Goal: Task Accomplishment & Management: Manage account settings

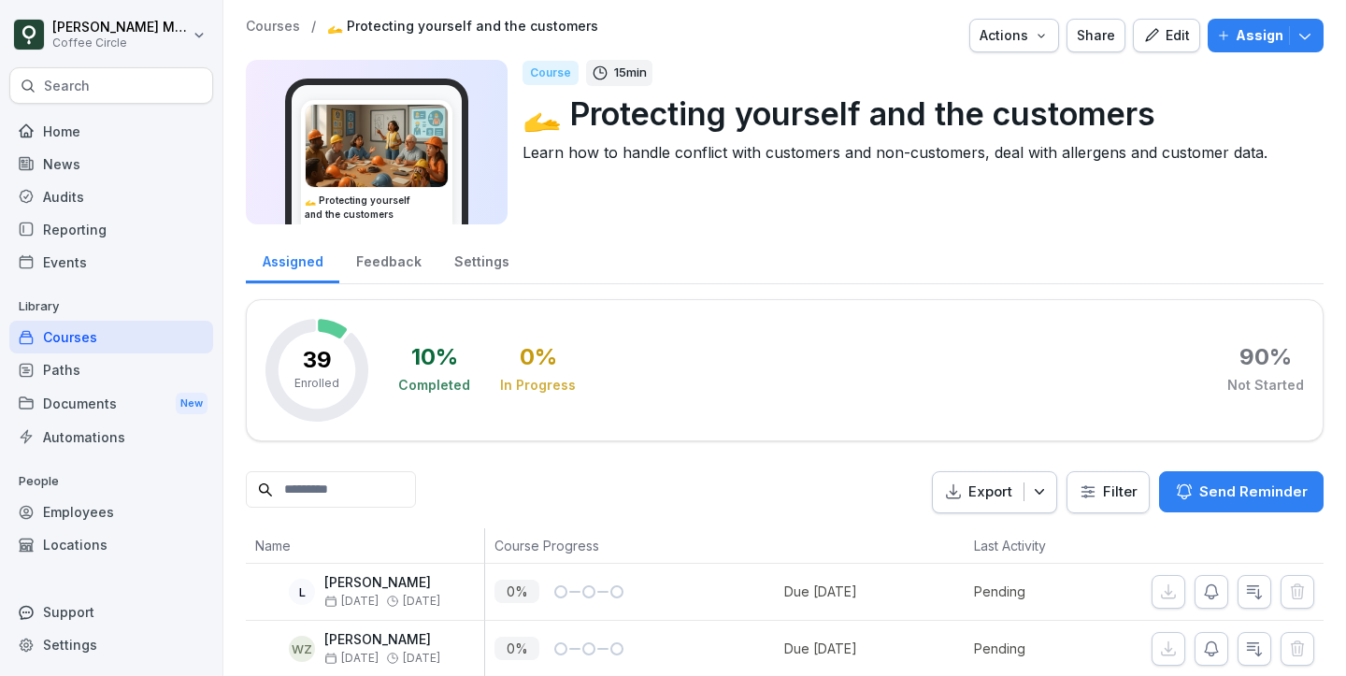
click at [1168, 50] on button "Edit" at bounding box center [1166, 36] width 67 height 34
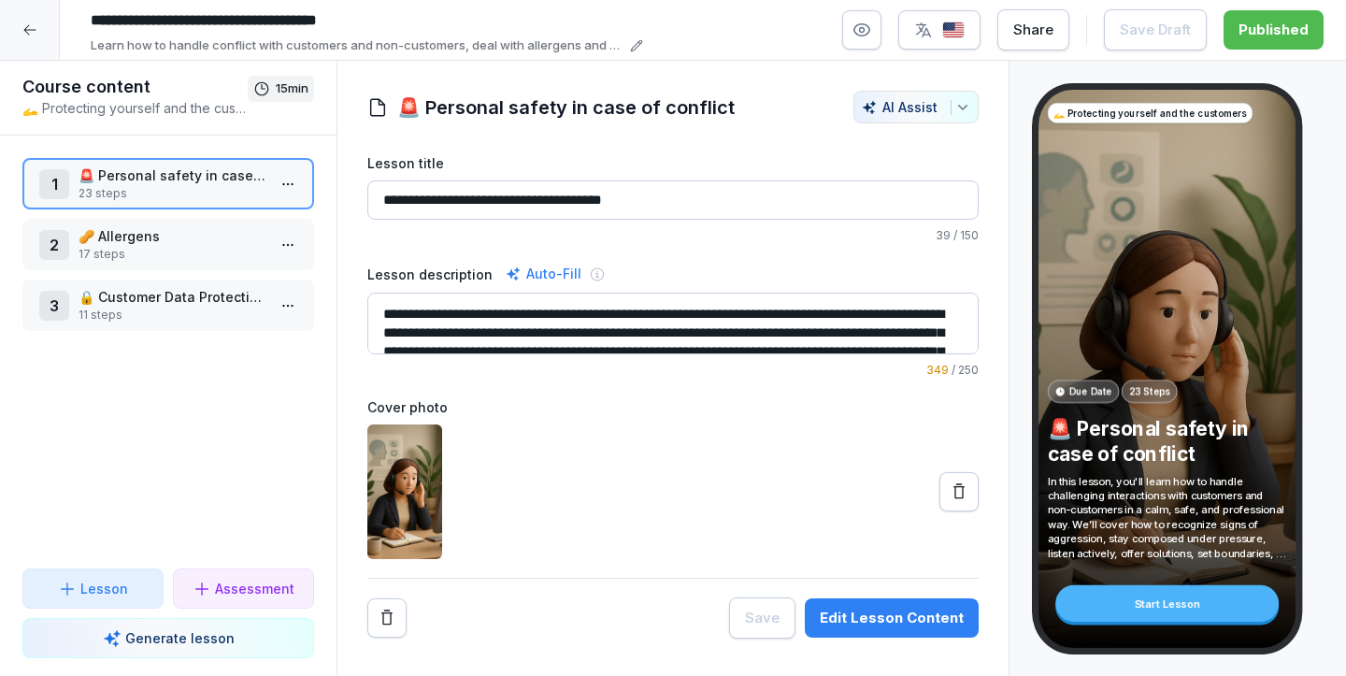
click at [140, 186] on p "23 steps" at bounding box center [172, 193] width 187 height 17
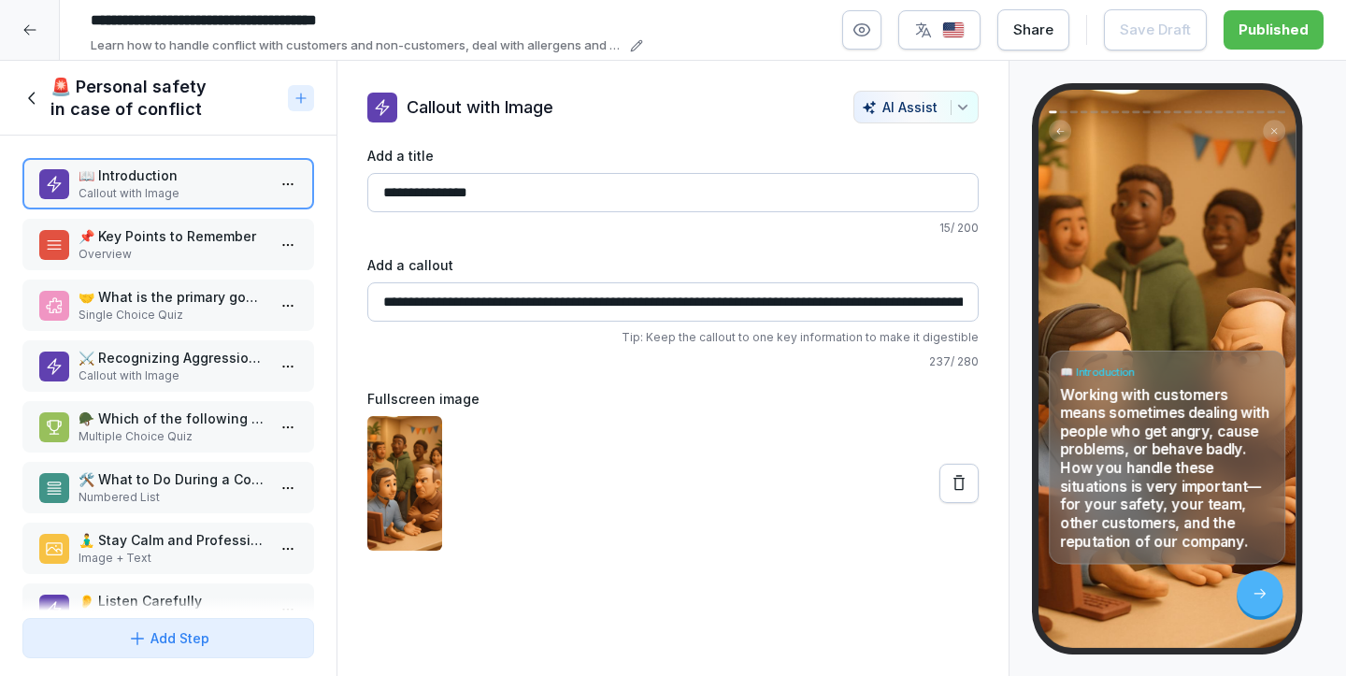
click at [169, 241] on p "📌 Key Points to Remember" at bounding box center [172, 236] width 187 height 20
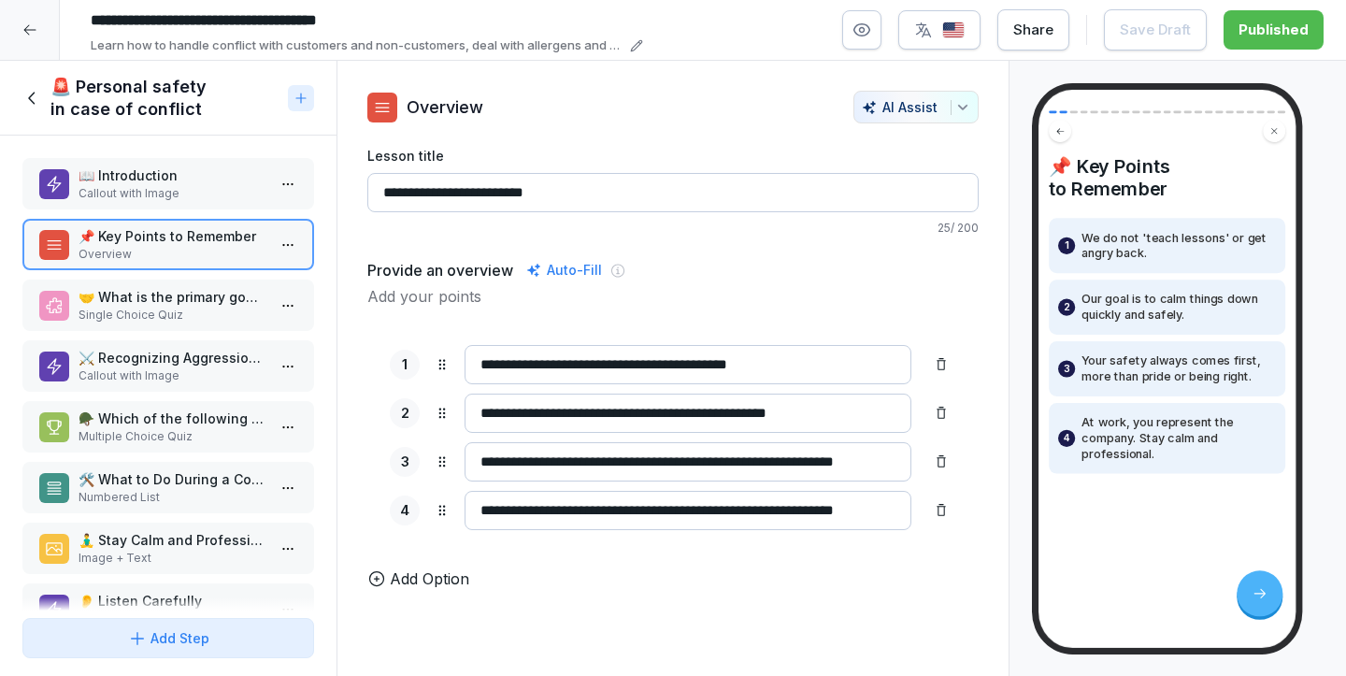
click at [36, 109] on div "🚨 Personal safety in case of conflict" at bounding box center [151, 98] width 258 height 45
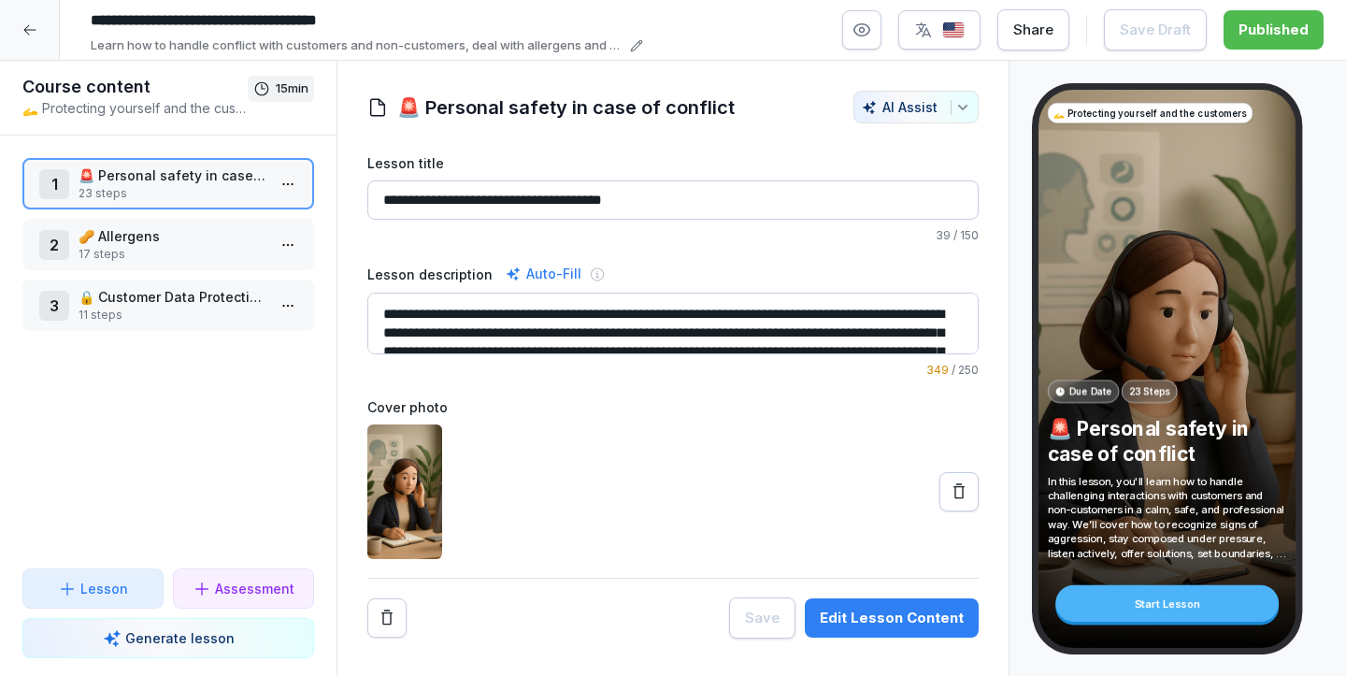
click at [27, 27] on icon at bounding box center [29, 29] width 15 height 15
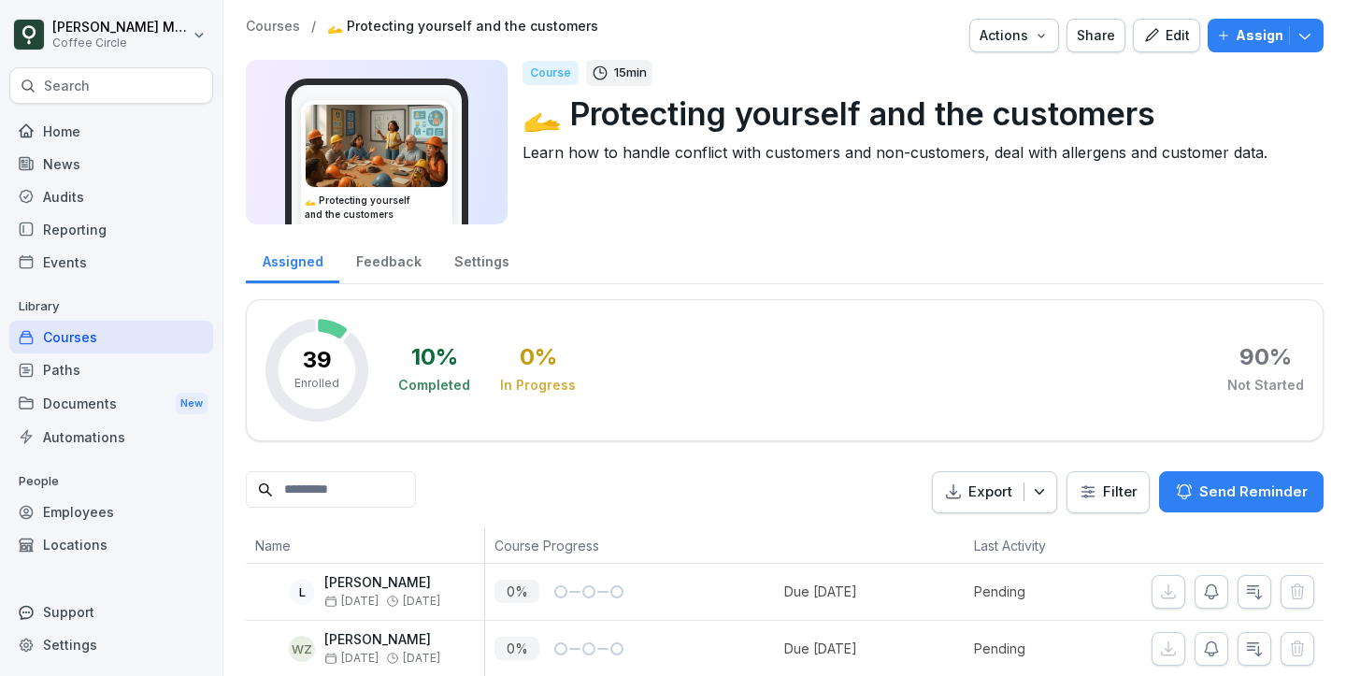
click at [407, 270] on div "Feedback" at bounding box center [388, 260] width 98 height 48
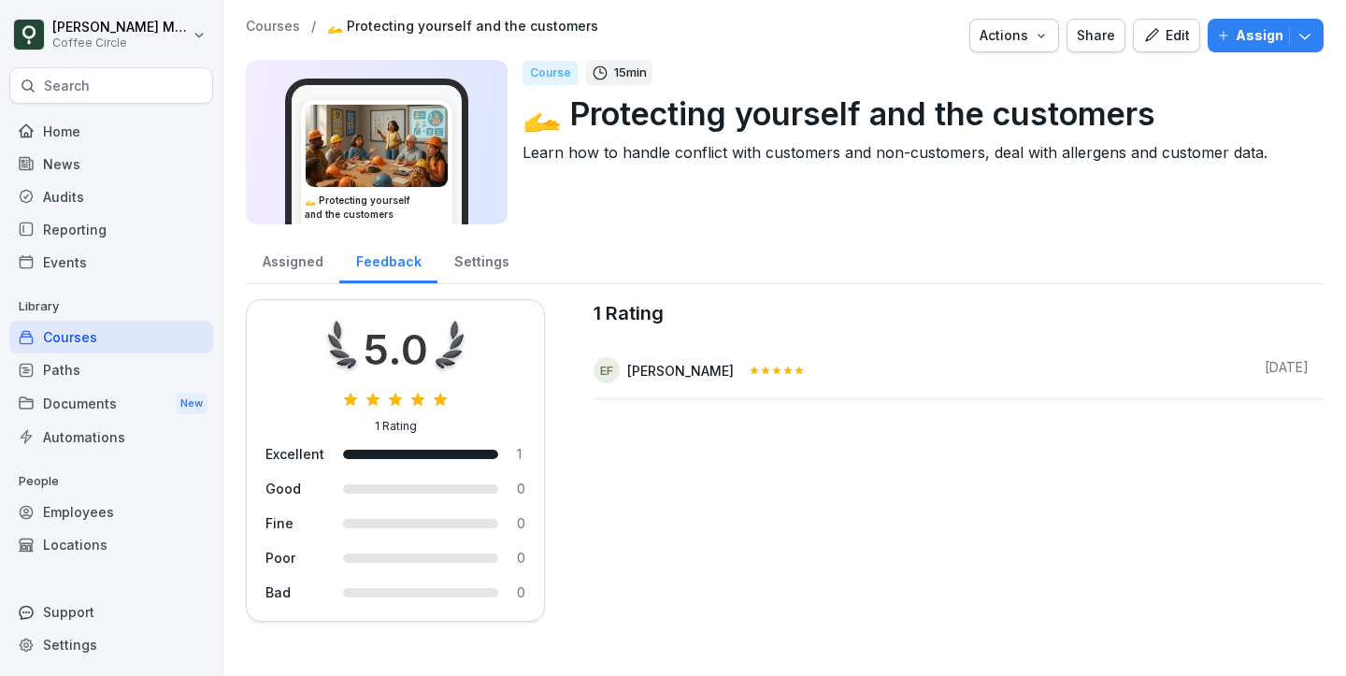
click at [782, 374] on icon at bounding box center [787, 370] width 11 height 11
click at [782, 369] on icon at bounding box center [787, 370] width 11 height 11
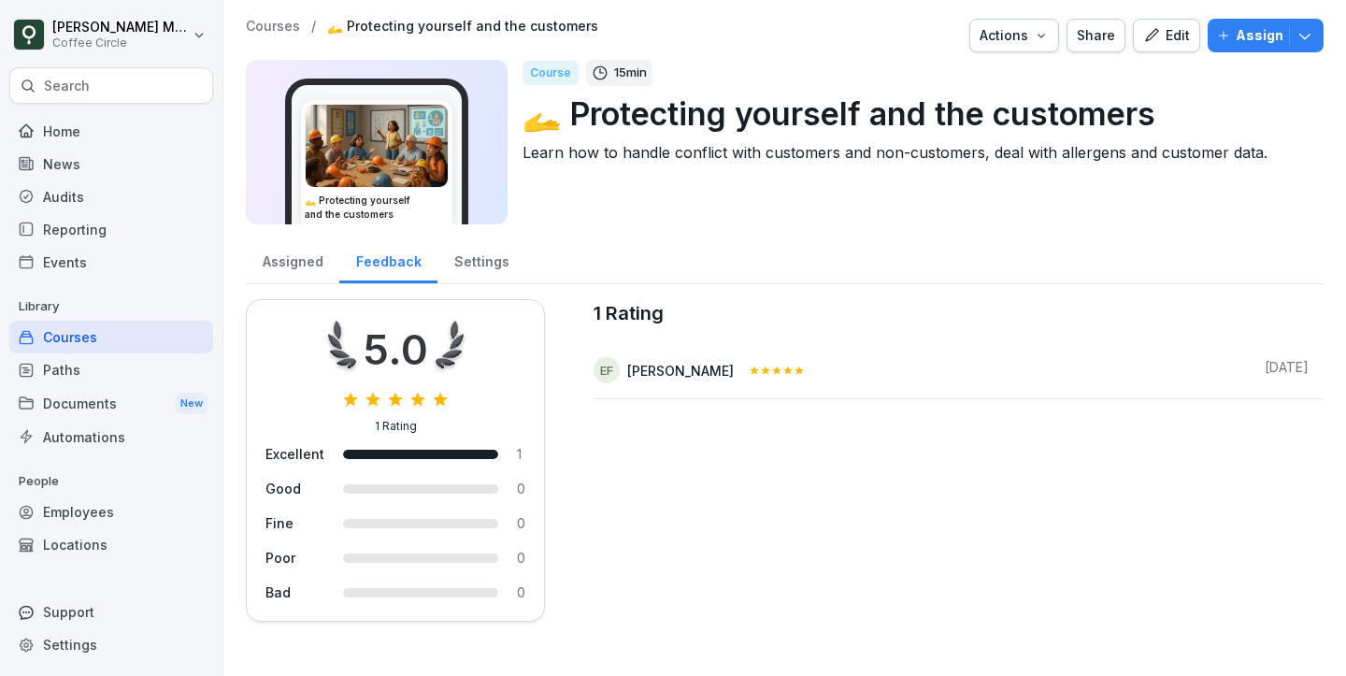
click at [782, 369] on icon at bounding box center [787, 370] width 11 height 11
click at [295, 256] on div "Assigned" at bounding box center [292, 260] width 93 height 48
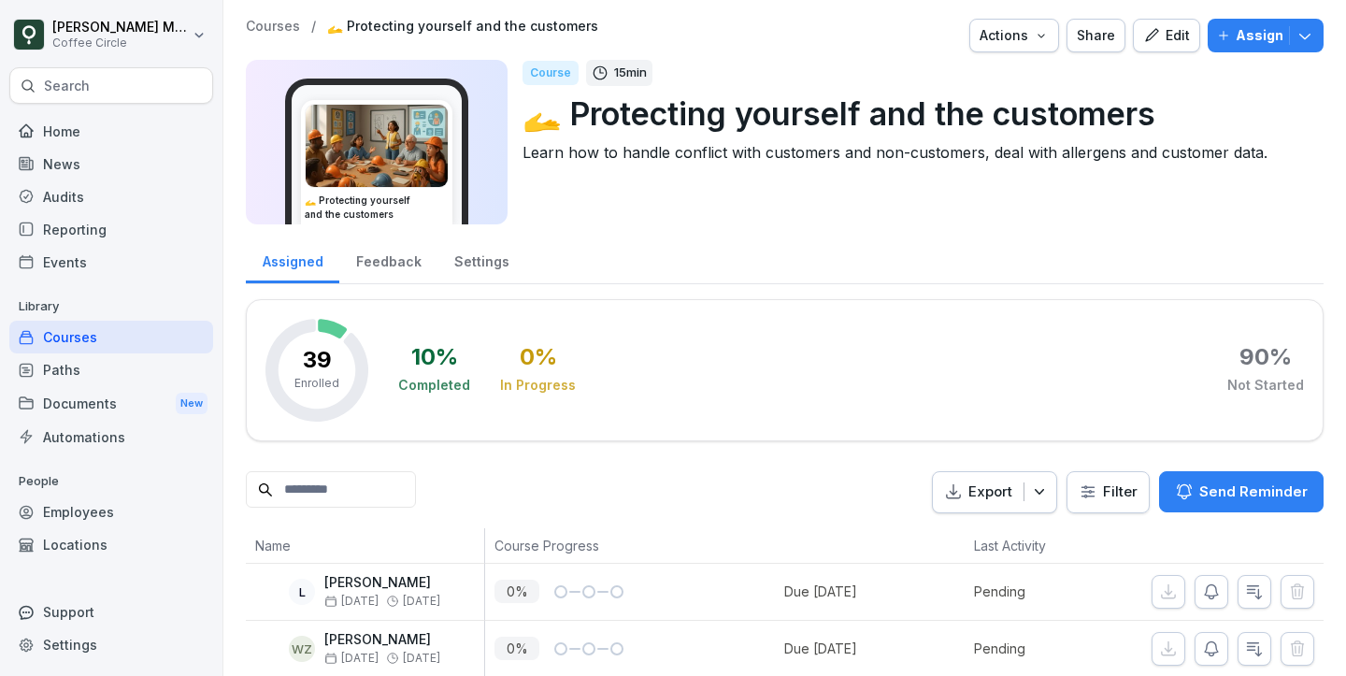
click at [398, 256] on div "Feedback" at bounding box center [388, 260] width 98 height 48
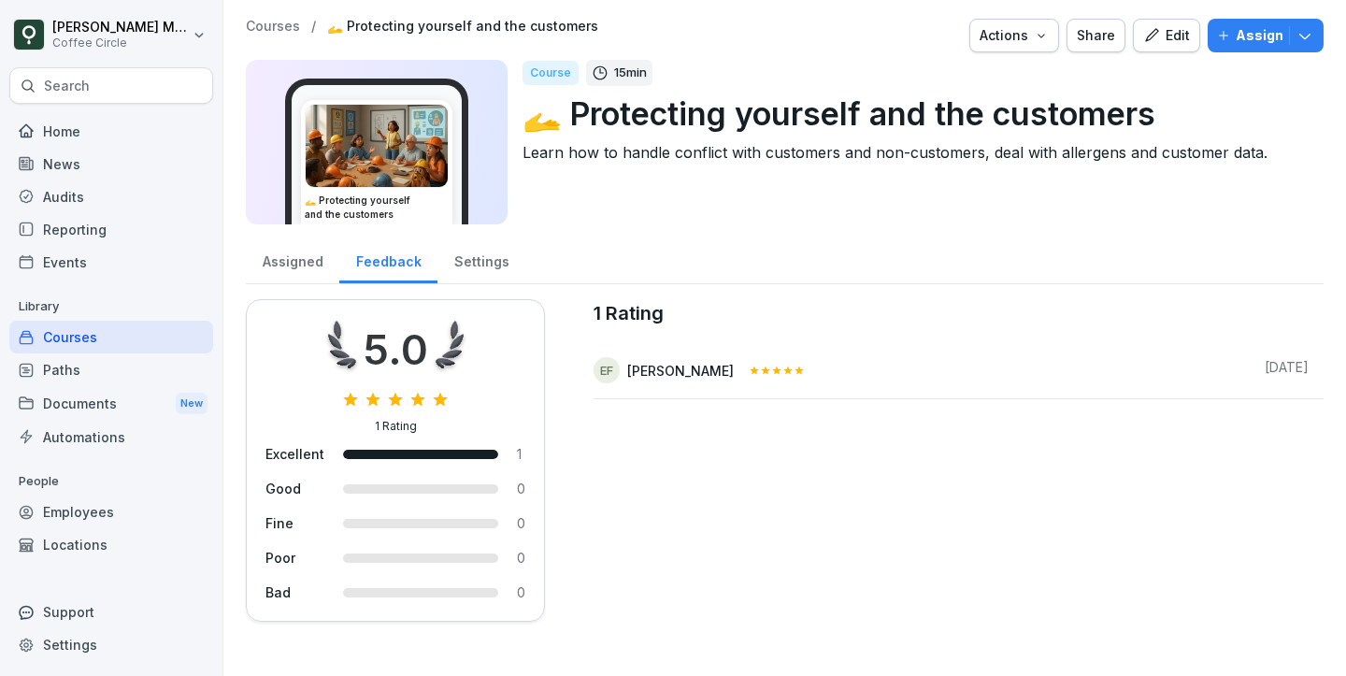
click at [1163, 45] on div "Edit" at bounding box center [1166, 35] width 47 height 21
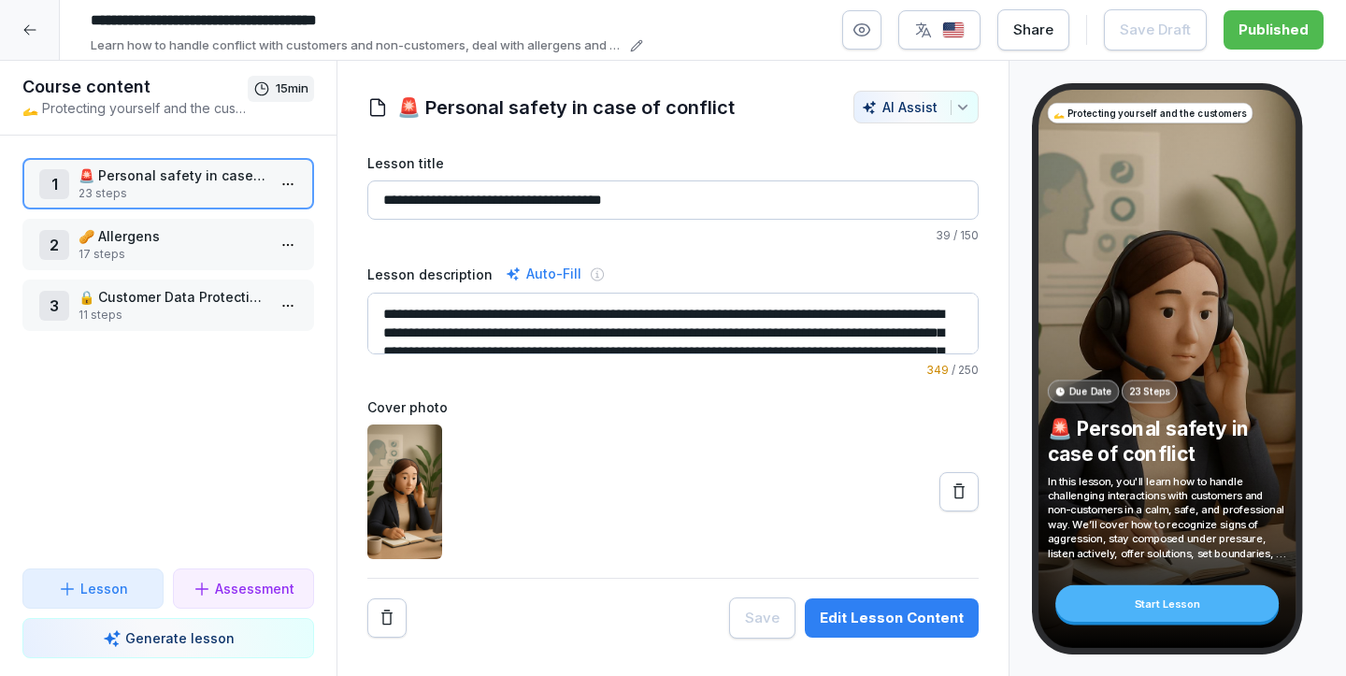
click at [136, 252] on p "17 steps" at bounding box center [172, 254] width 187 height 17
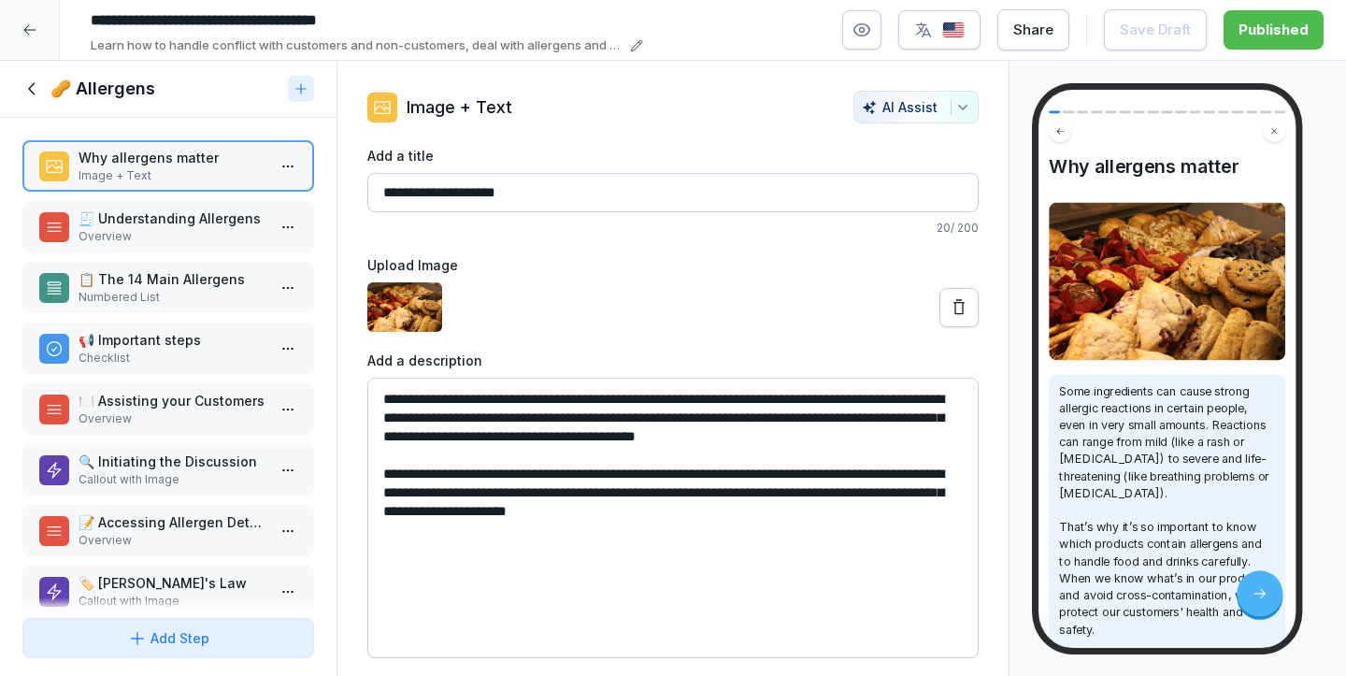
click at [24, 85] on icon at bounding box center [32, 89] width 21 height 21
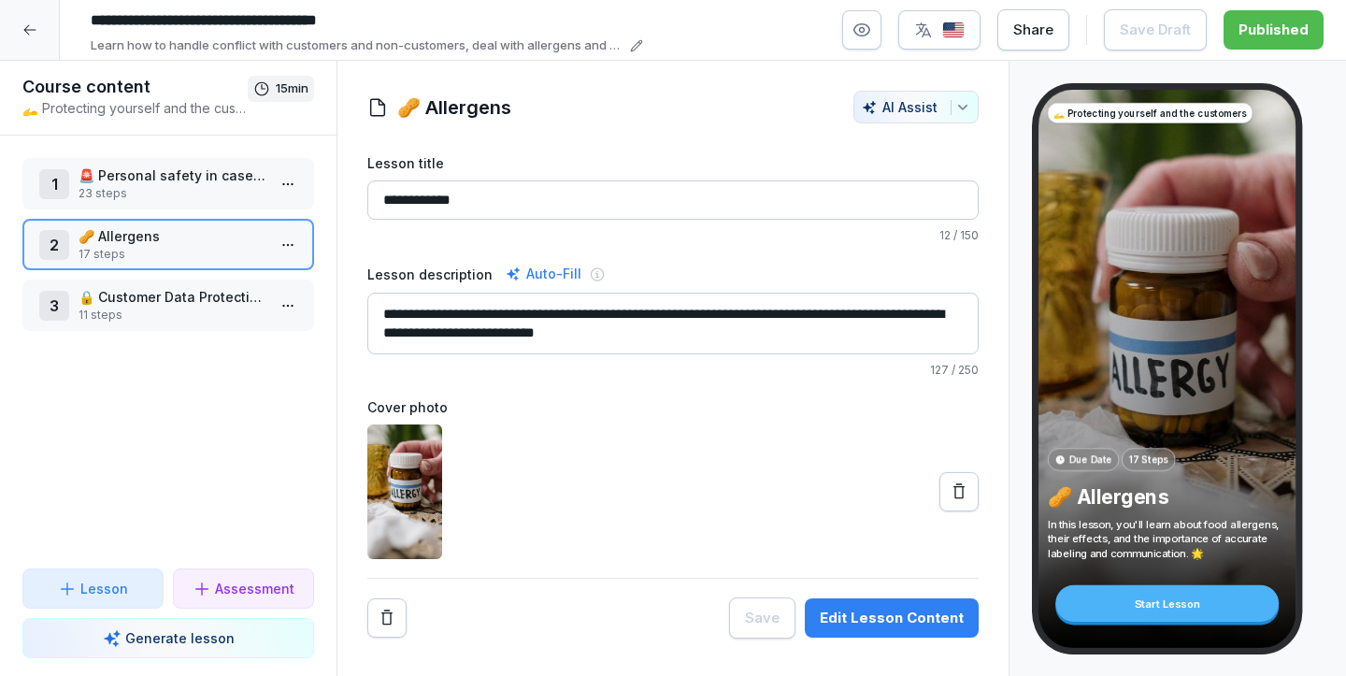
click at [38, 47] on div at bounding box center [30, 30] width 60 height 60
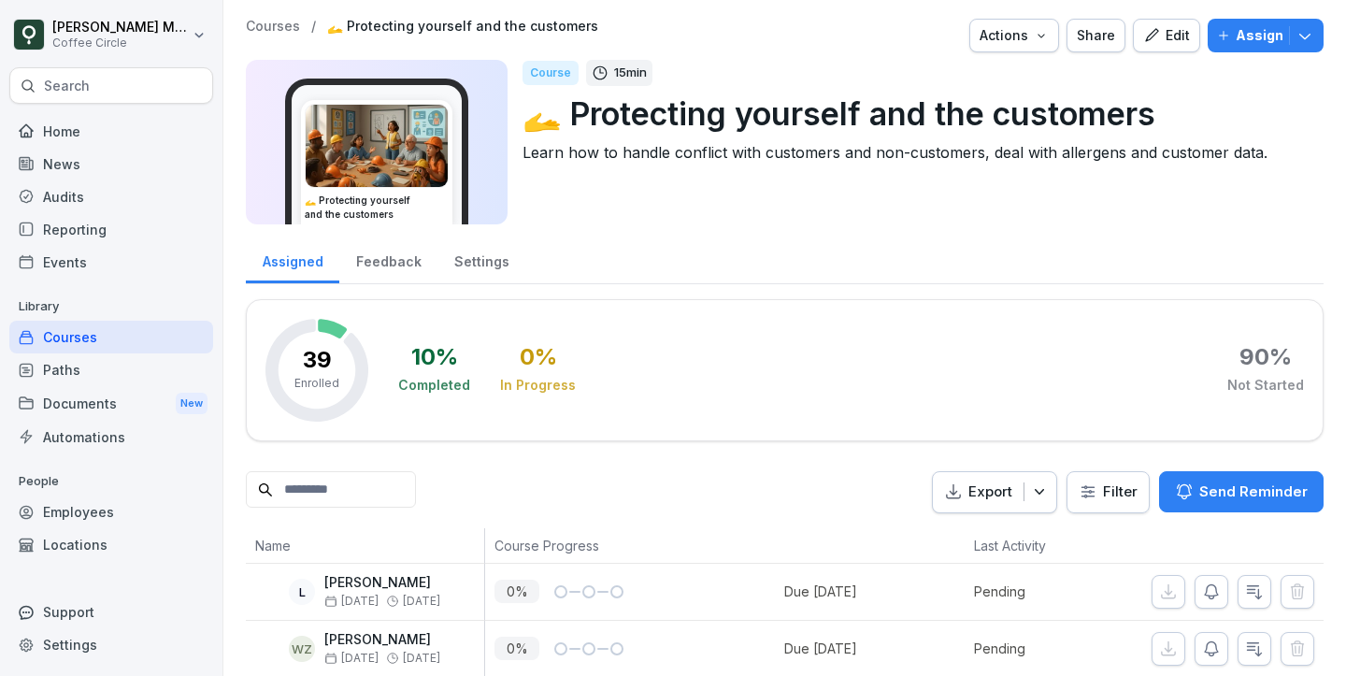
click at [116, 119] on div "Home" at bounding box center [111, 131] width 204 height 33
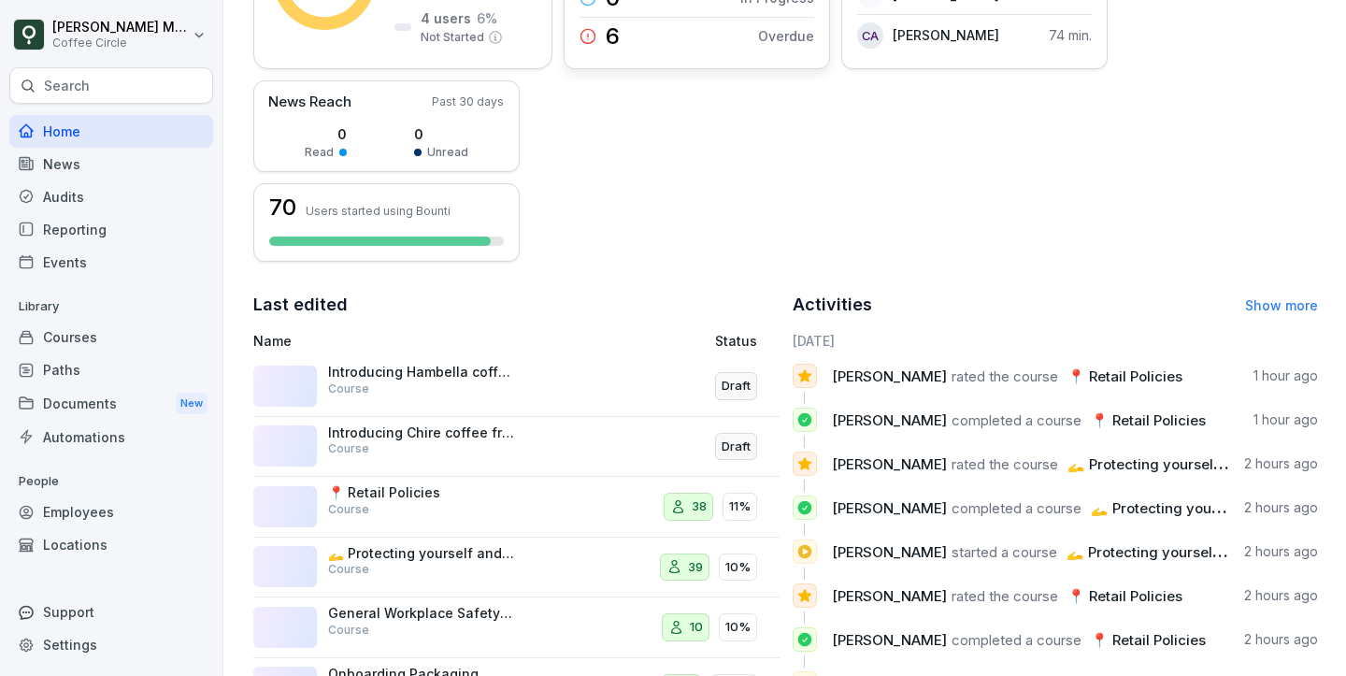
scroll to position [465, 0]
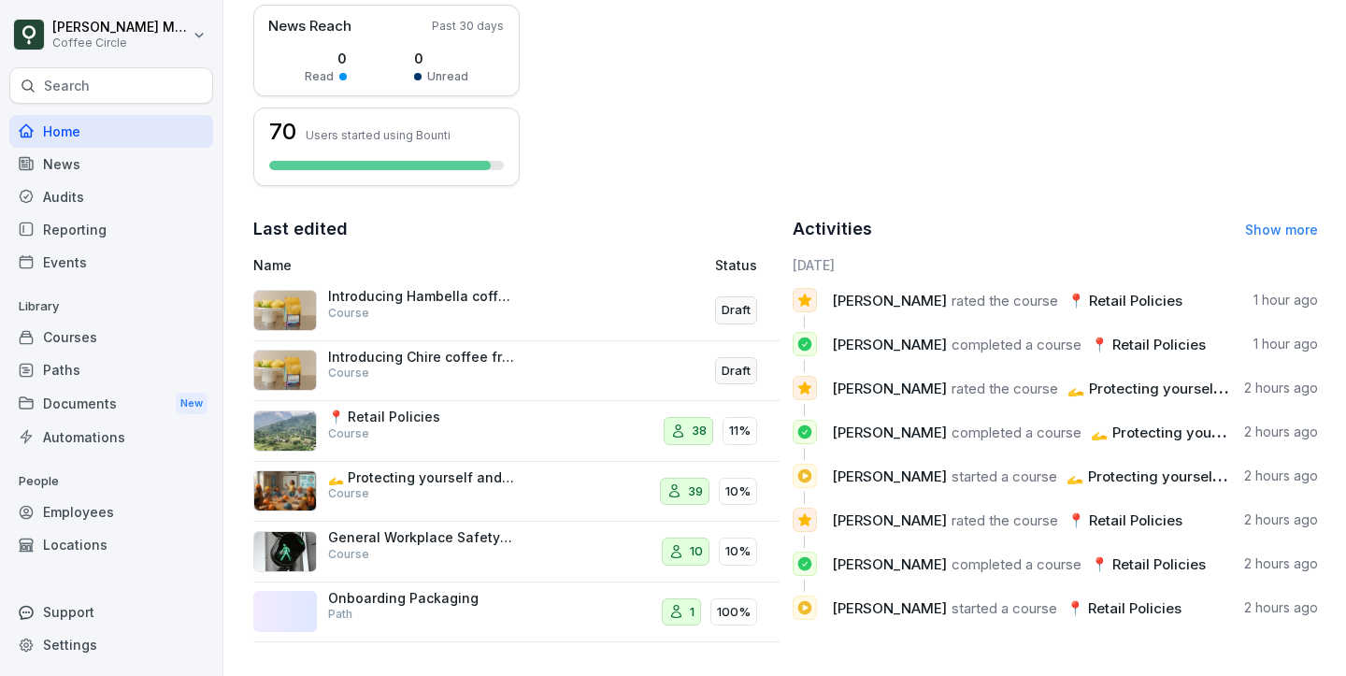
click at [362, 423] on p "📍 Retail Policies" at bounding box center [421, 416] width 187 height 17
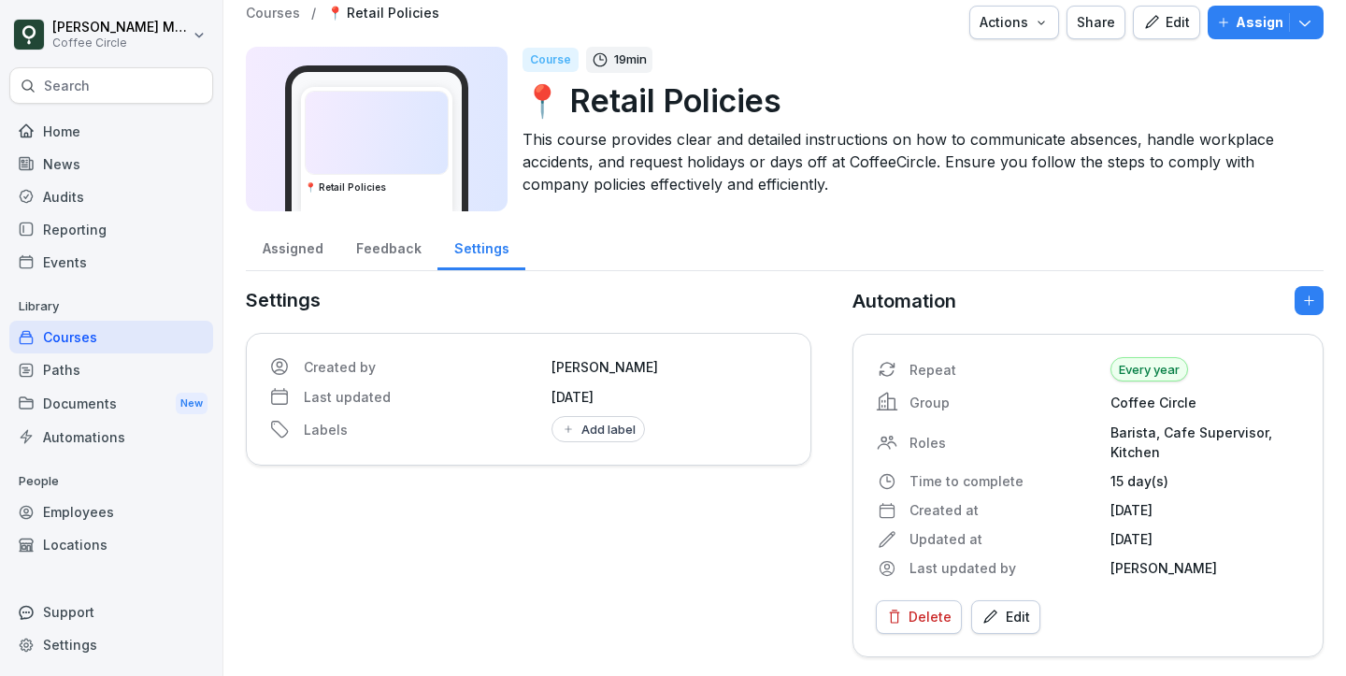
scroll to position [13, 0]
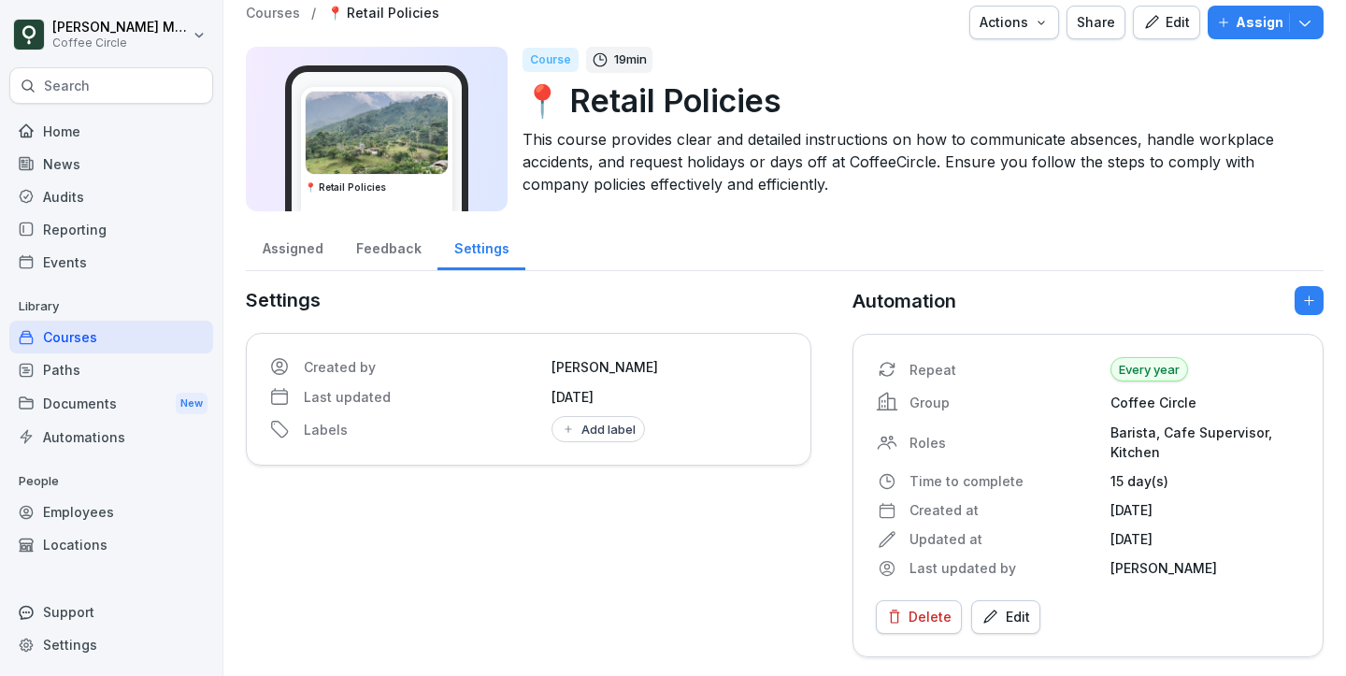
click at [377, 242] on div "Feedback" at bounding box center [388, 246] width 98 height 48
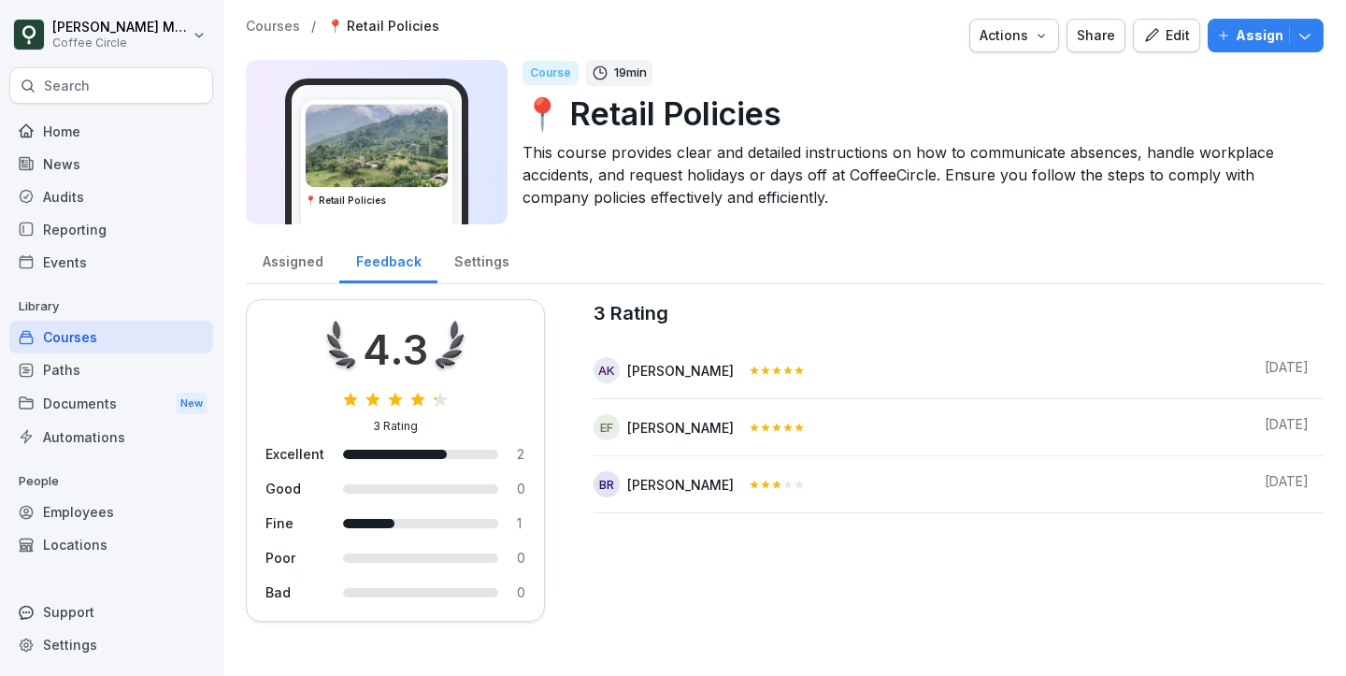
click at [785, 430] on icon at bounding box center [787, 427] width 11 height 11
click at [779, 472] on div at bounding box center [777, 484] width 56 height 26
click at [1186, 38] on div "Edit" at bounding box center [1166, 35] width 47 height 21
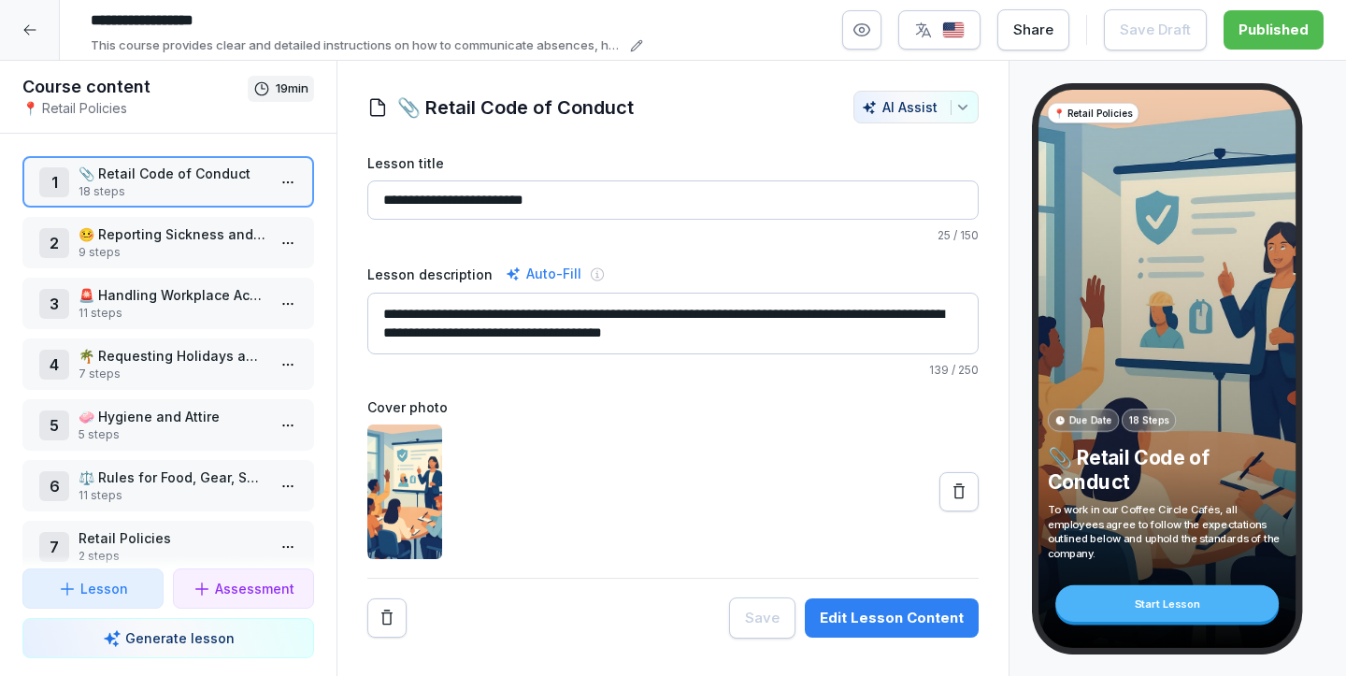
scroll to position [26, 0]
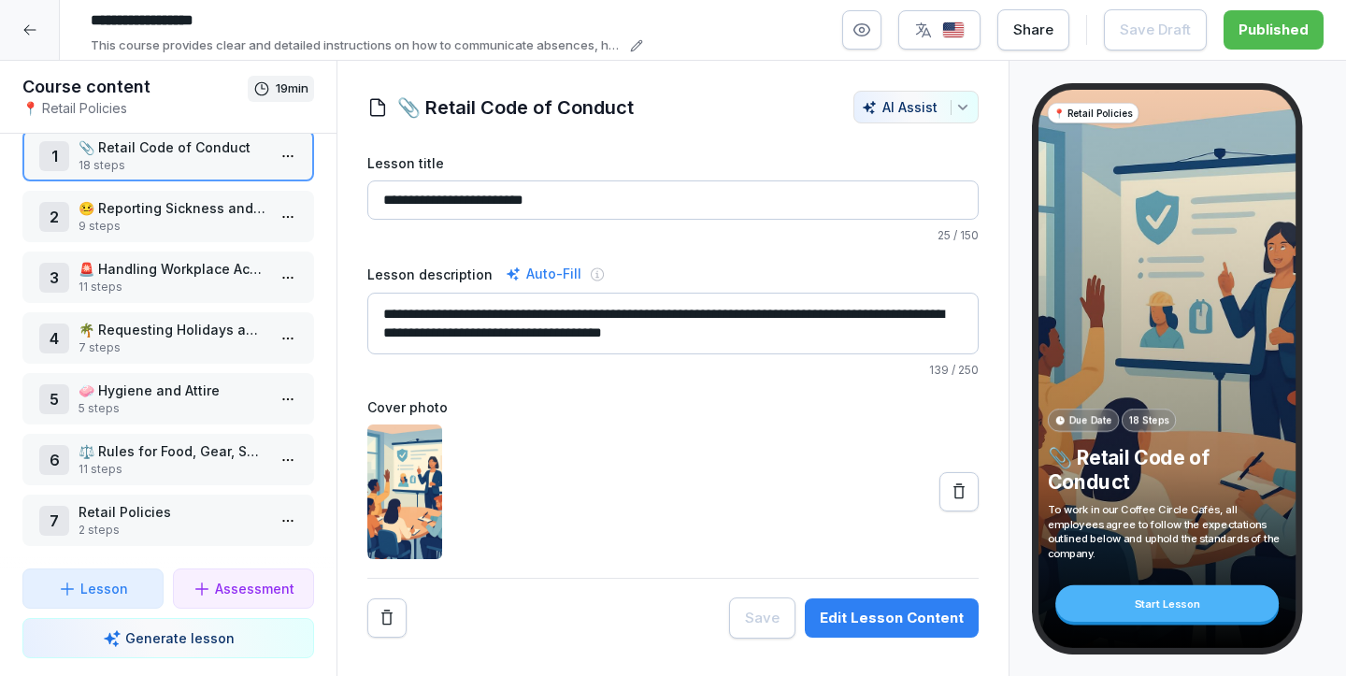
click at [144, 514] on p "Retail Policies" at bounding box center [172, 512] width 187 height 20
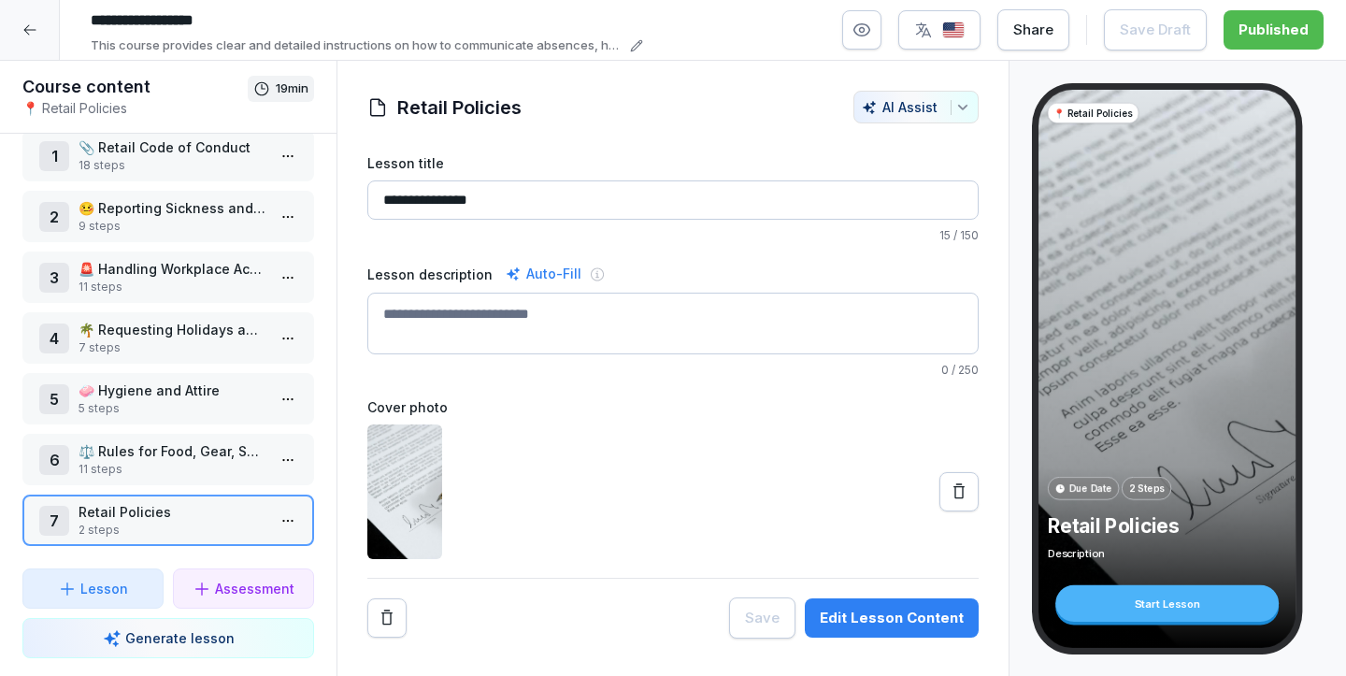
click at [152, 472] on p "11 steps" at bounding box center [172, 469] width 187 height 17
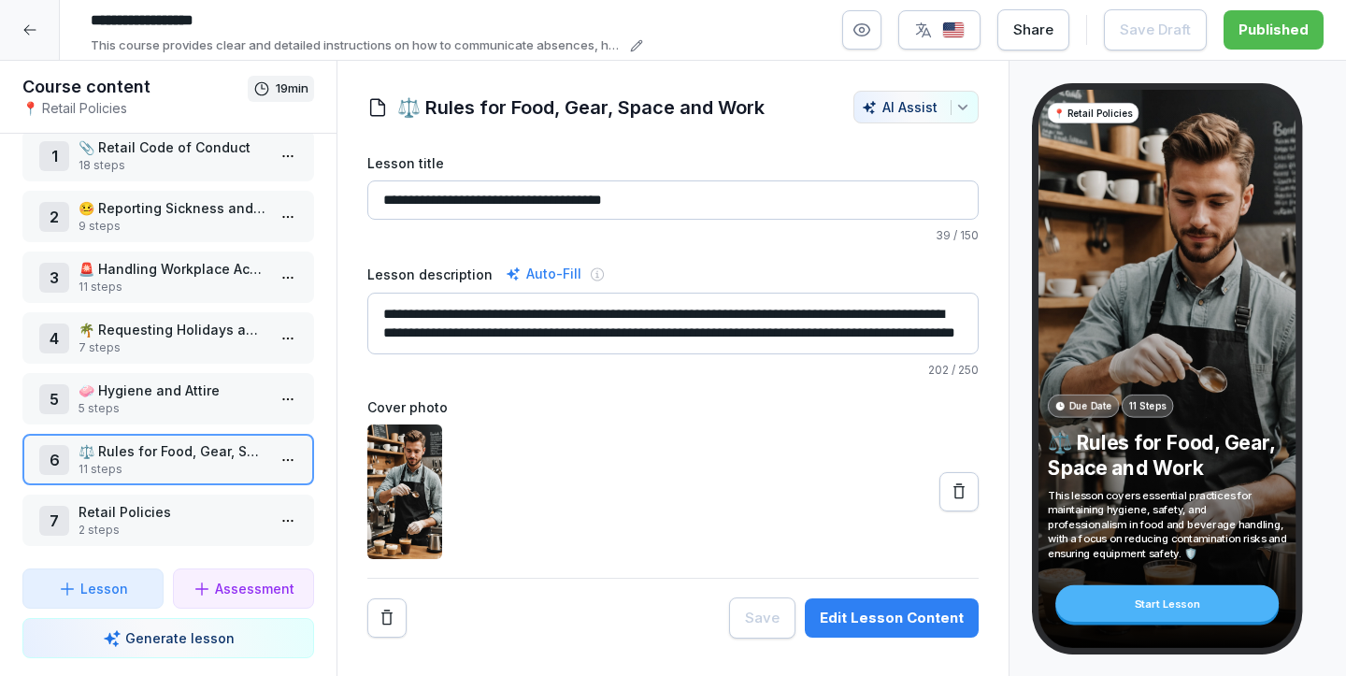
click at [140, 399] on p "🧼 Hygiene and Attire" at bounding box center [172, 390] width 187 height 20
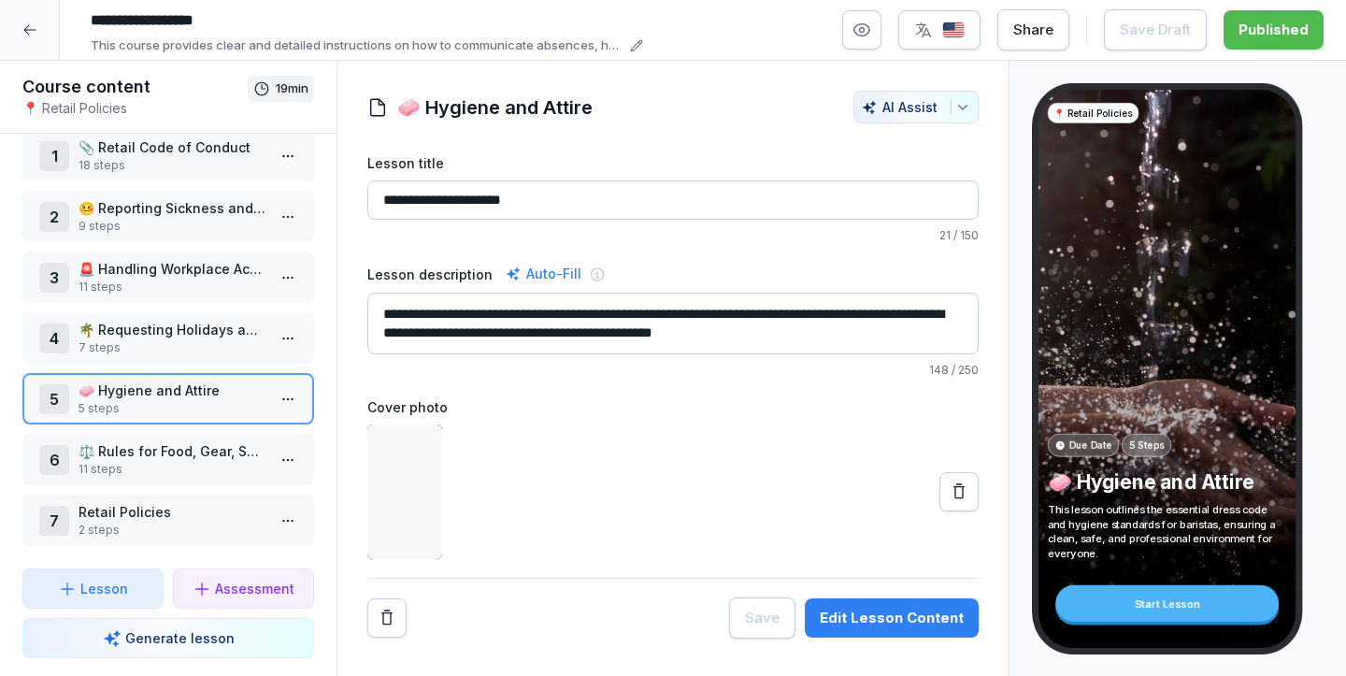
click at [149, 322] on p "🌴 Requesting Holidays and Days Off" at bounding box center [172, 330] width 187 height 20
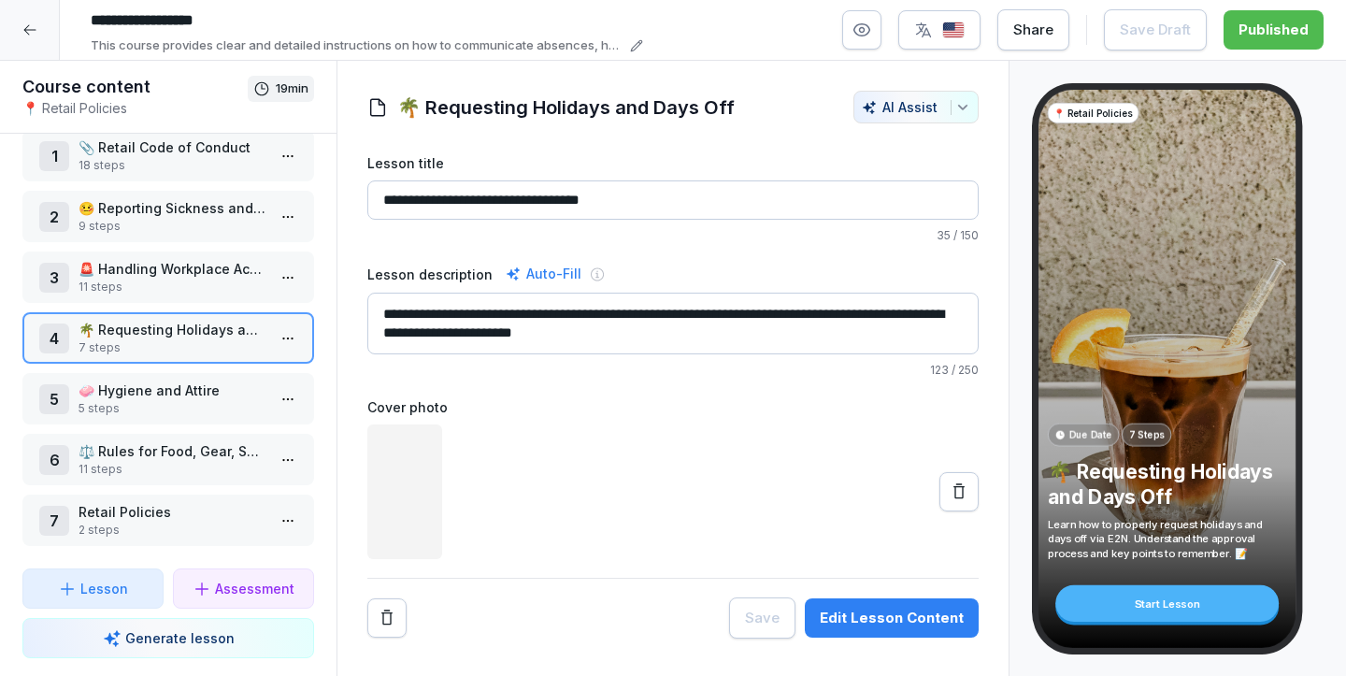
click at [155, 263] on p "🚨 Handling Workplace Accidents and emergencies" at bounding box center [172, 269] width 187 height 20
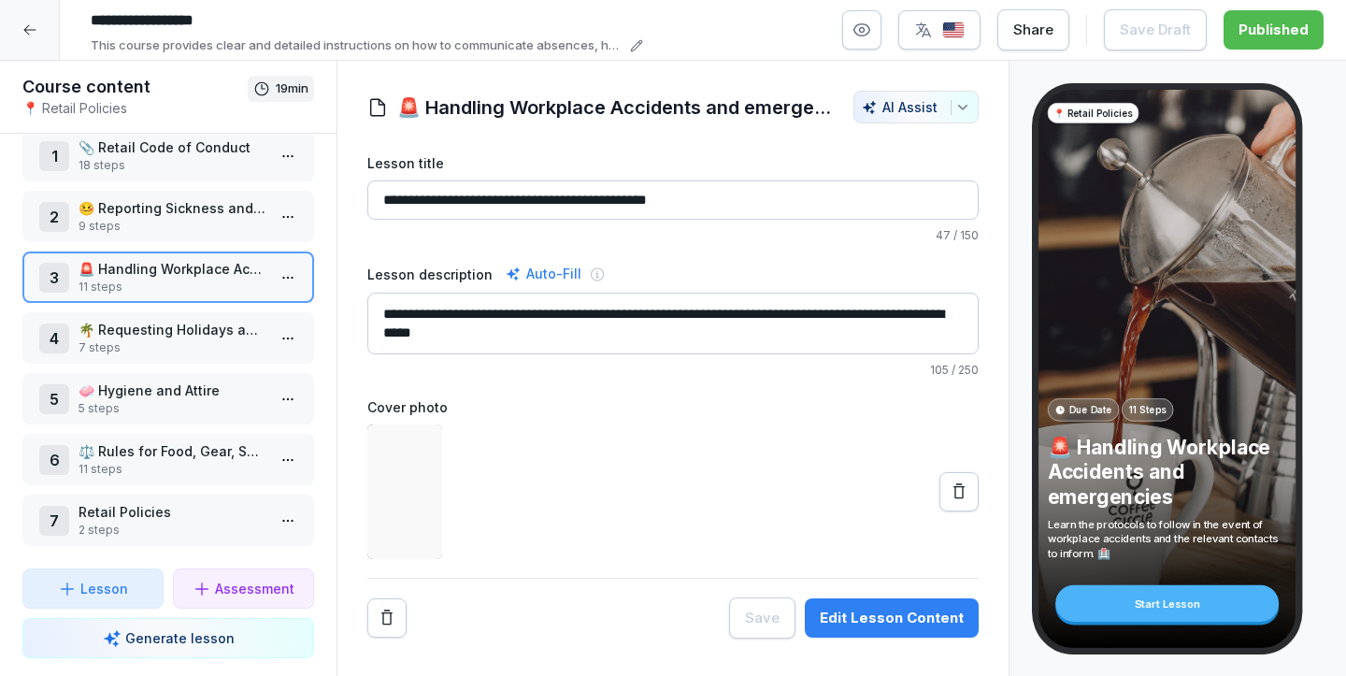
click at [156, 214] on p "🤒 Reporting Sickness and Absences" at bounding box center [172, 208] width 187 height 20
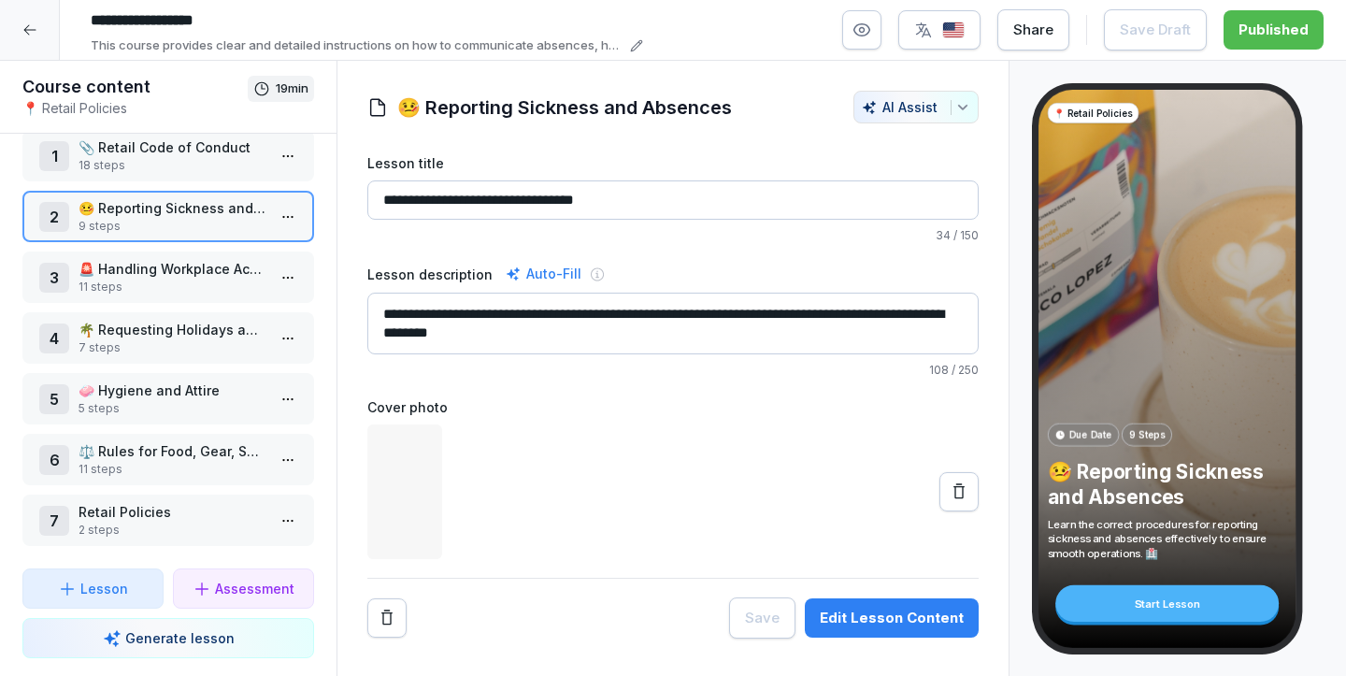
click at [164, 163] on p "18 steps" at bounding box center [172, 165] width 187 height 17
